Goal: Task Accomplishment & Management: Manage account settings

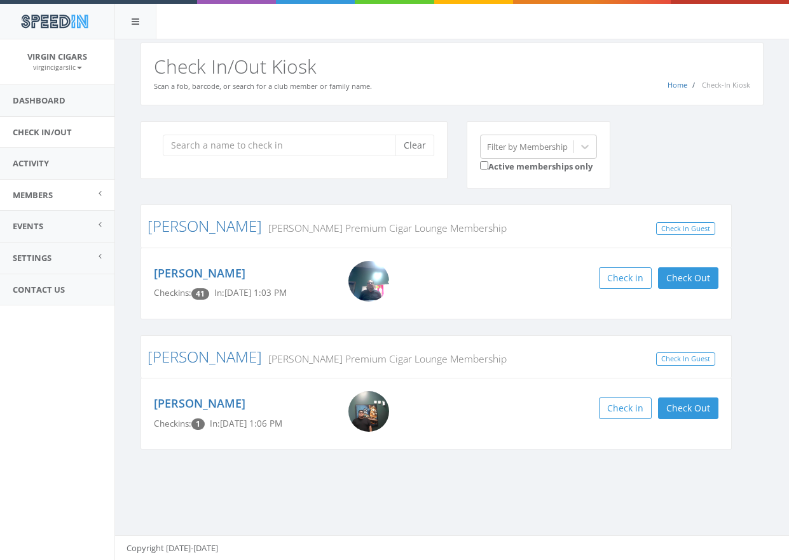
click at [54, 198] on link "Members" at bounding box center [57, 195] width 114 height 31
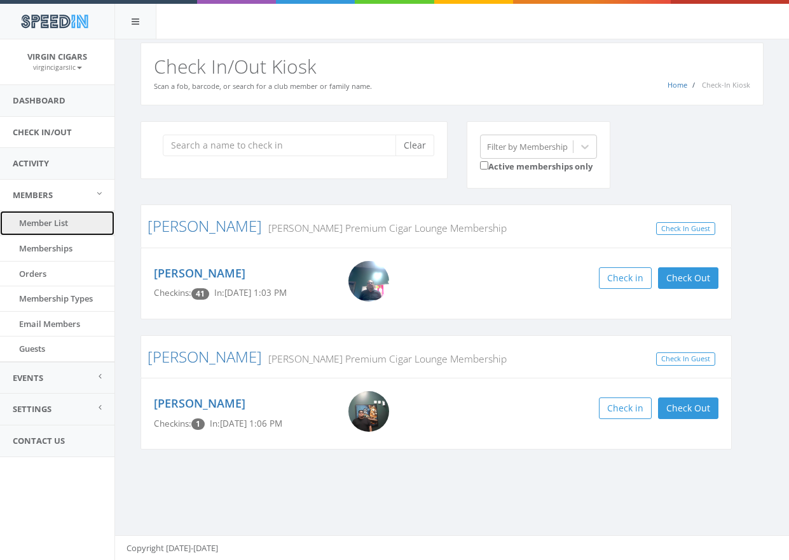
click at [55, 225] on link "Member List" at bounding box center [57, 223] width 114 height 25
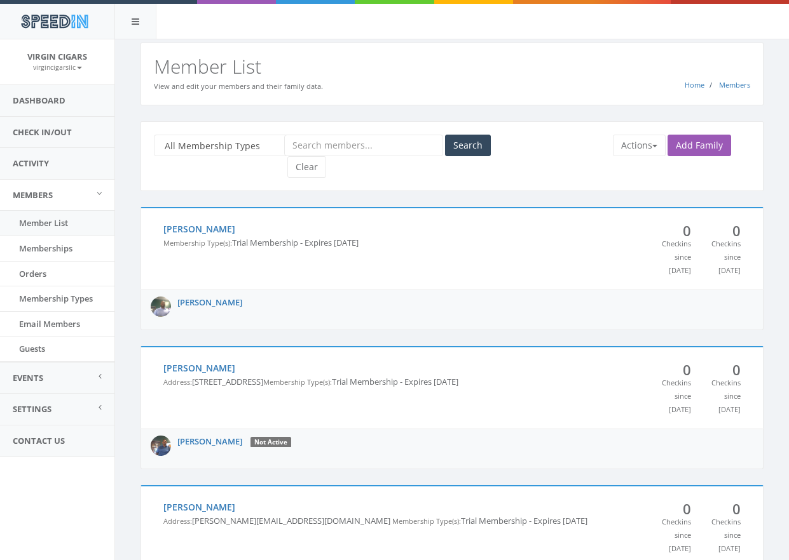
click at [306, 146] on input "text" at bounding box center [363, 146] width 159 height 22
type input "turner"
click at [473, 141] on button "Search" at bounding box center [468, 146] width 46 height 22
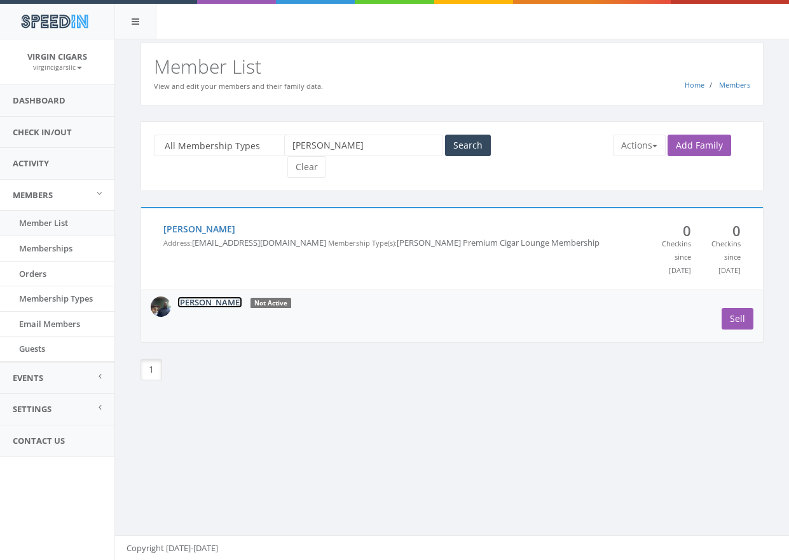
click at [203, 308] on link "Ricky Turner" at bounding box center [209, 302] width 65 height 11
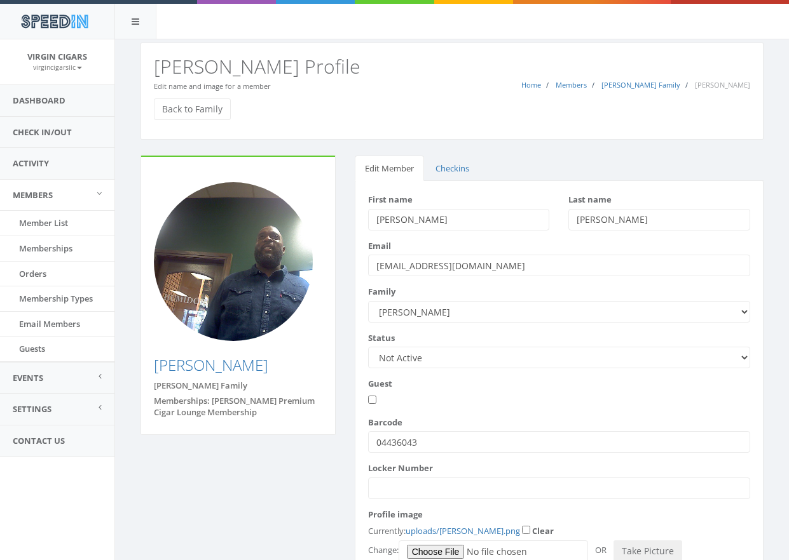
click at [600, 358] on select "Active Candidate Not Active" at bounding box center [559, 358] width 382 height 22
select select "active"
click at [368, 347] on select "Active Candidate Not Active" at bounding box center [559, 358] width 382 height 22
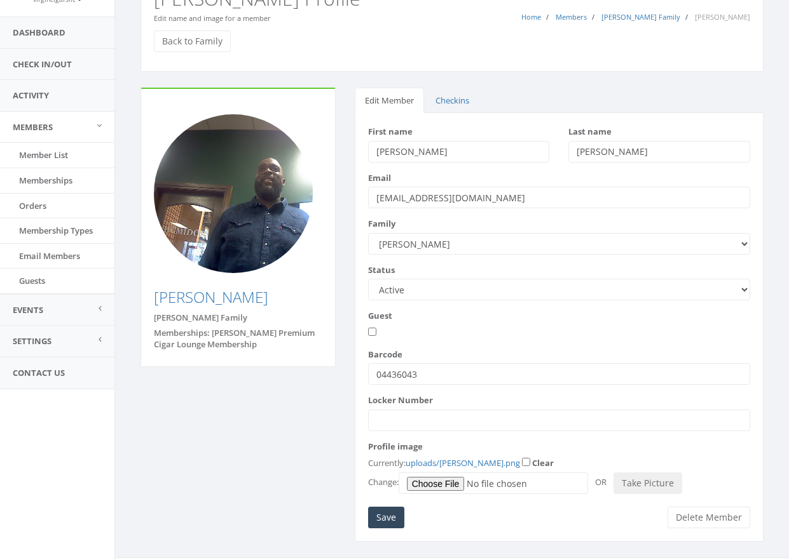
scroll to position [91, 0]
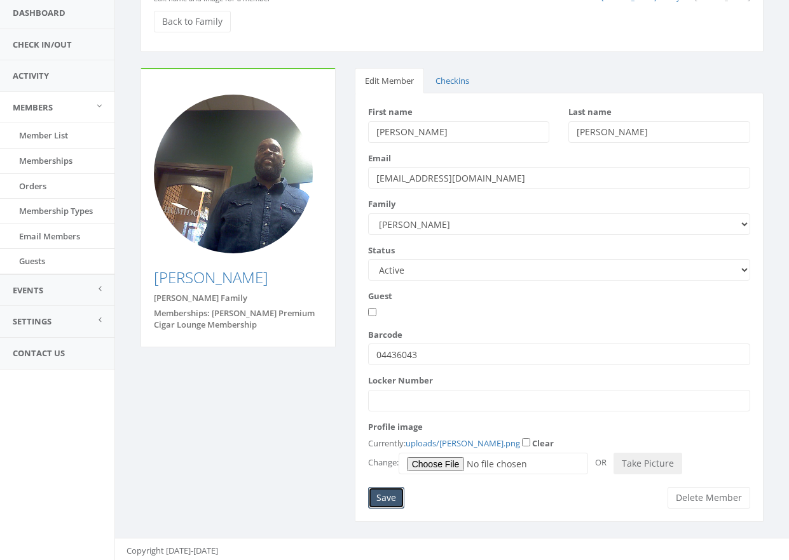
click at [384, 494] on input "Save" at bounding box center [386, 498] width 36 height 22
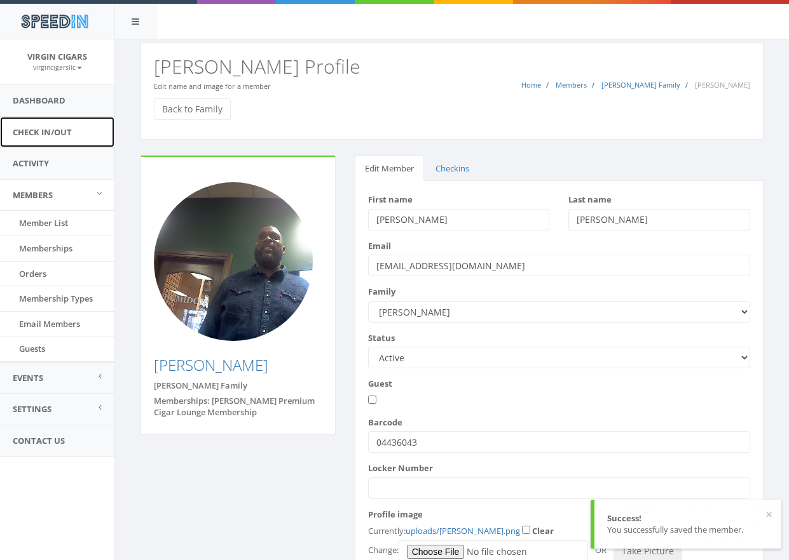
click at [24, 139] on link "Check In/Out" at bounding box center [57, 132] width 114 height 31
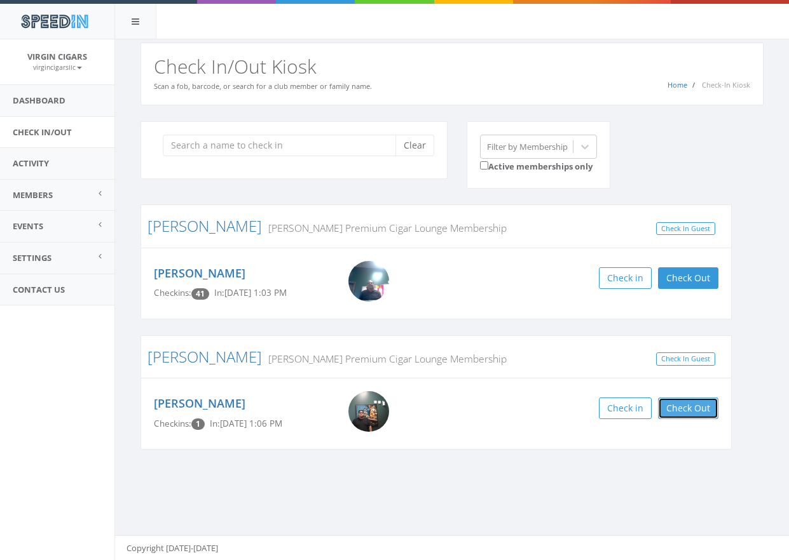
click at [679, 410] on button "Check Out" at bounding box center [688, 409] width 60 height 22
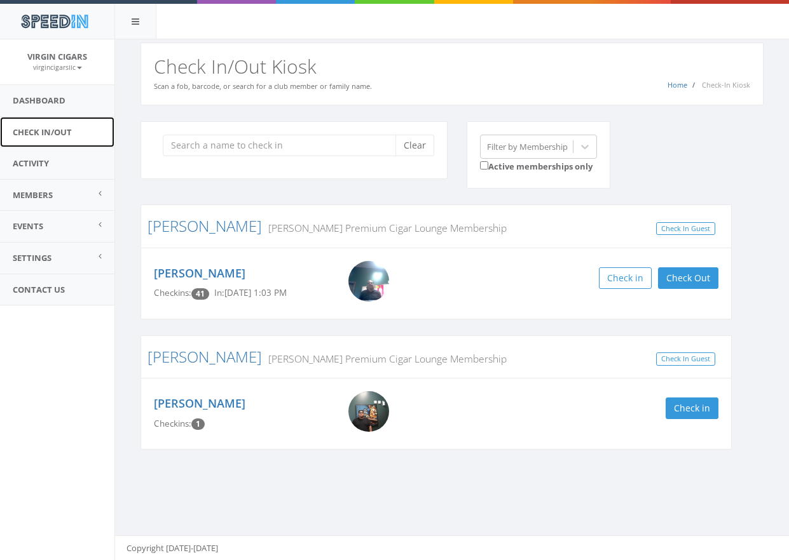
click at [37, 133] on link "Check In/Out" at bounding box center [57, 132] width 114 height 31
